Goal: Navigation & Orientation: Find specific page/section

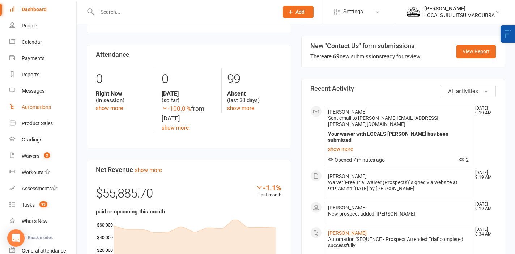
scroll to position [31, 0]
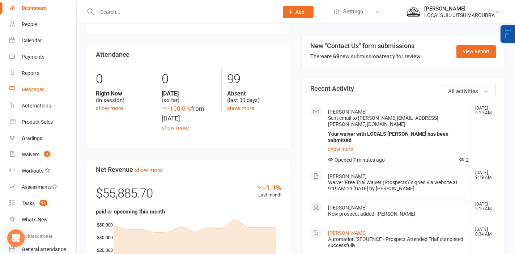
click at [39, 92] on div "Messages" at bounding box center [33, 89] width 23 height 6
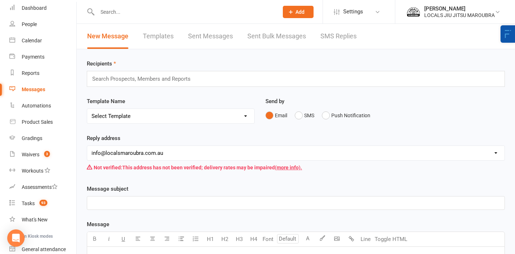
click at [170, 34] on link "Templates" at bounding box center [158, 36] width 31 height 25
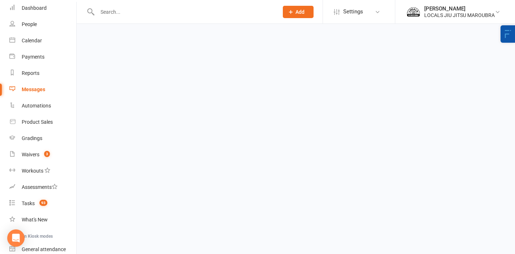
select select "grid"
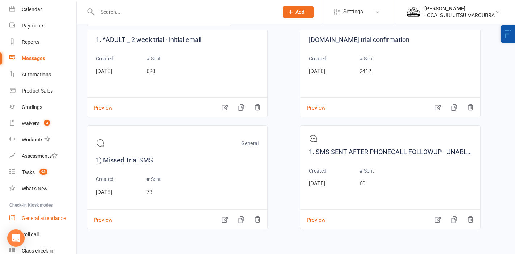
scroll to position [53, 0]
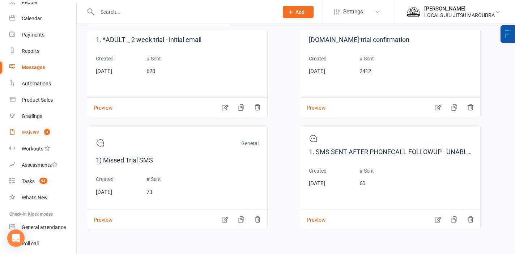
click at [42, 130] on count-badge "3" at bounding box center [45, 133] width 9 height 6
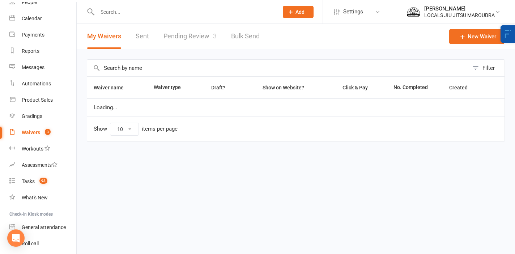
select select "100"
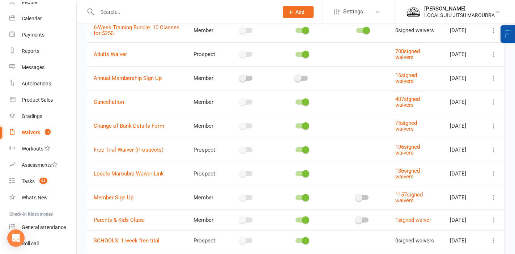
scroll to position [107, 0]
click at [160, 136] on icon at bounding box center [157, 138] width 6 height 6
click at [160, 138] on icon at bounding box center [157, 138] width 6 height 6
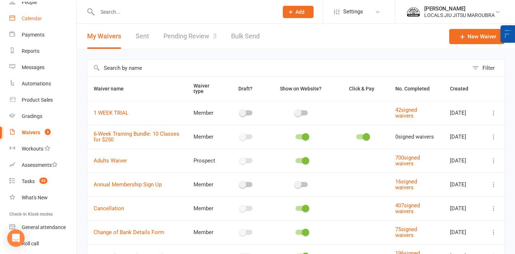
scroll to position [0, 0]
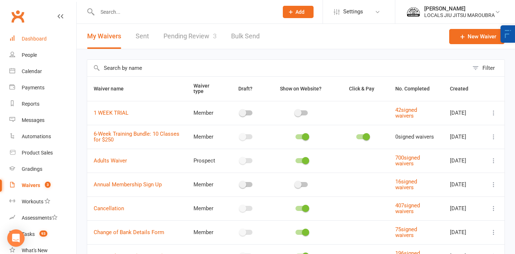
click at [36, 34] on link "Dashboard" at bounding box center [42, 39] width 67 height 16
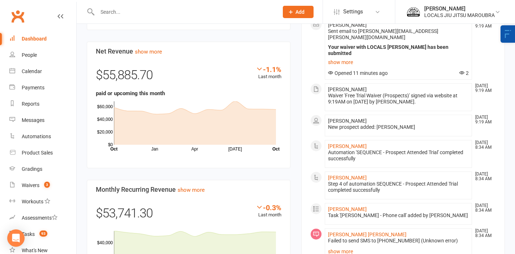
scroll to position [461, 0]
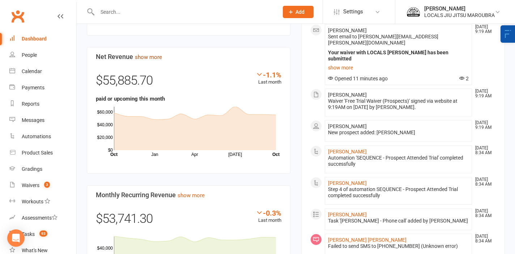
click at [151, 54] on link "show more" at bounding box center [148, 57] width 27 height 7
